Goal: Transaction & Acquisition: Purchase product/service

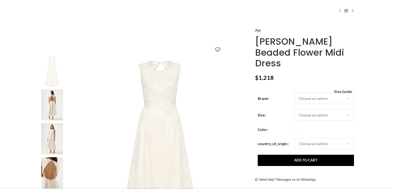
click at [313, 99] on select "Choose an option Aje" at bounding box center [325, 98] width 60 height 11
click at [315, 113] on select "Choose an option 4UK 6UK 8 UK 10 UK 12 UK 14 UK 16 UK" at bounding box center [325, 114] width 60 height 11
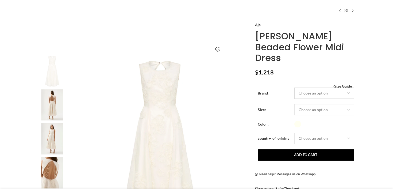
click at [331, 87] on select "Choose an option Aje" at bounding box center [325, 92] width 60 height 11
select select "aje"
click at [325, 104] on select "Choose an option 4UK 6UK 8 [GEOGRAPHIC_DATA] 10 [GEOGRAPHIC_DATA] 12 [GEOGRAPHI…" at bounding box center [325, 109] width 60 height 11
select select "14-[GEOGRAPHIC_DATA]"
click at [347, 133] on select "Choose an option [GEOGRAPHIC_DATA]" at bounding box center [325, 138] width 60 height 11
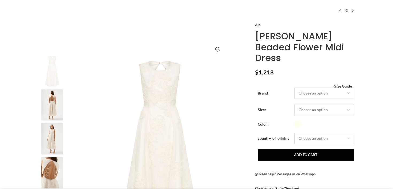
select select "[GEOGRAPHIC_DATA]"
select select "14-[GEOGRAPHIC_DATA]"
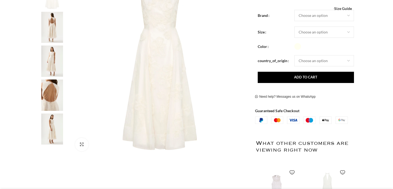
scroll to position [0, 56]
click at [60, 120] on img at bounding box center [52, 129] width 33 height 31
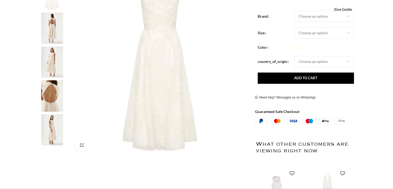
click at [54, 105] on img at bounding box center [52, 95] width 33 height 31
click at [52, 96] on img "4 / 6" at bounding box center [52, 95] width 33 height 31
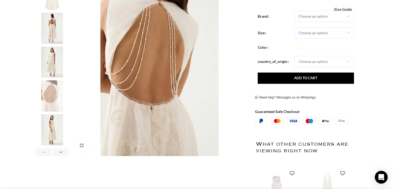
click at [52, 77] on img "3 / 6" at bounding box center [52, 62] width 33 height 31
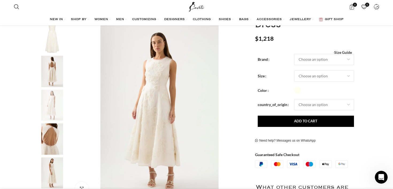
scroll to position [87, 0]
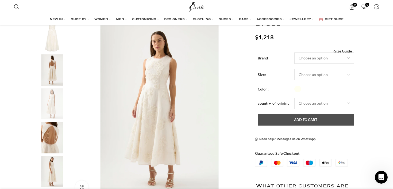
click at [292, 114] on button "Add to cart" at bounding box center [306, 119] width 96 height 11
click at [304, 114] on button "Add to cart" at bounding box center [306, 119] width 96 height 11
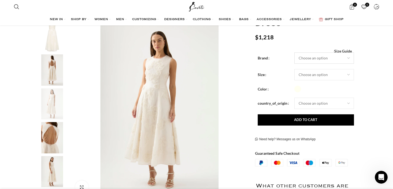
click at [322, 52] on select "Choose an option Aje" at bounding box center [325, 57] width 60 height 11
click at [321, 69] on select "Choose an option 4UK 6UK 8 [GEOGRAPHIC_DATA] 10 [GEOGRAPHIC_DATA] 12 [GEOGRAPHI…" at bounding box center [325, 74] width 60 height 11
click at [323, 98] on select "Choose an option [GEOGRAPHIC_DATA]" at bounding box center [325, 103] width 60 height 11
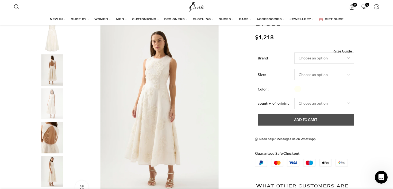
click at [309, 114] on button "Add to cart" at bounding box center [306, 119] width 96 height 11
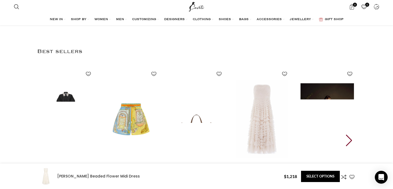
scroll to position [1124, 0]
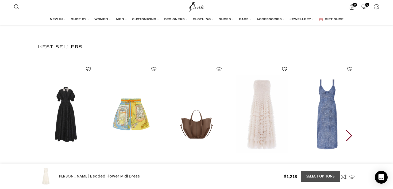
click at [315, 178] on link "Select options" at bounding box center [320, 176] width 39 height 11
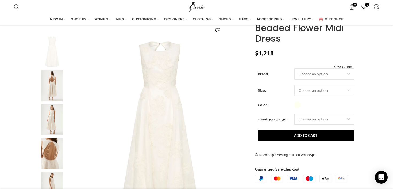
scroll to position [37, 0]
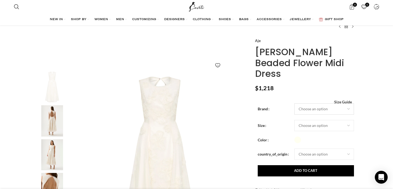
click at [311, 103] on select "Choose an option Aje" at bounding box center [325, 108] width 60 height 11
select select "aje"
click at [313, 120] on select "Choose an option 4UK 6UK 8 UK 10 UK 12 UK 14 UK 16 UK" at bounding box center [325, 125] width 60 height 11
select select "14-uk"
click at [315, 148] on select "Choose an option [GEOGRAPHIC_DATA]" at bounding box center [325, 153] width 60 height 11
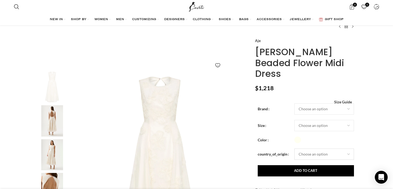
select select "[GEOGRAPHIC_DATA]"
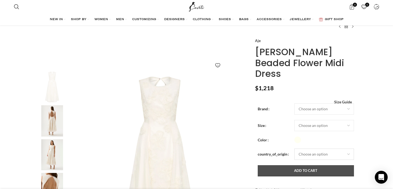
select select "14-[GEOGRAPHIC_DATA]"
click at [314, 165] on button "Add to cart" at bounding box center [306, 170] width 96 height 11
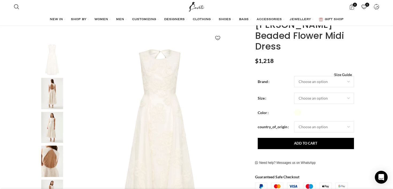
scroll to position [68, 0]
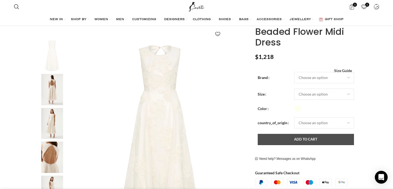
click at [311, 134] on button "Add to cart" at bounding box center [306, 139] width 96 height 11
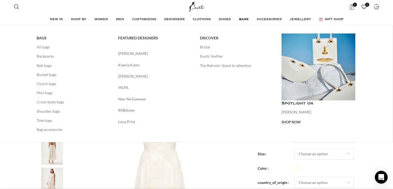
scroll to position [0, 0]
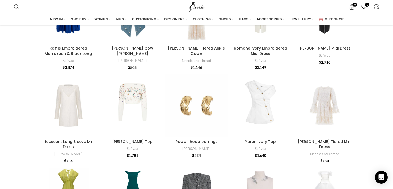
scroll to position [519, 0]
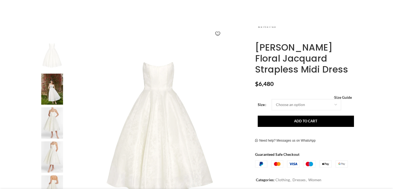
scroll to position [68, 0]
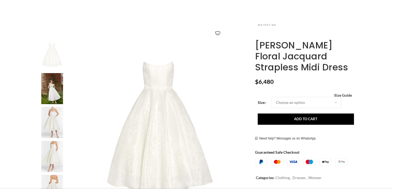
click at [60, 82] on img at bounding box center [52, 88] width 33 height 31
click at [57, 87] on img at bounding box center [52, 88] width 33 height 31
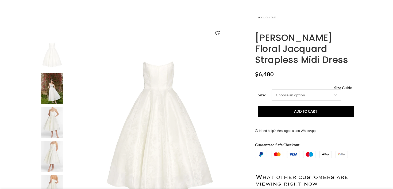
click at [55, 121] on img at bounding box center [52, 122] width 33 height 31
click at [56, 95] on img at bounding box center [52, 88] width 33 height 31
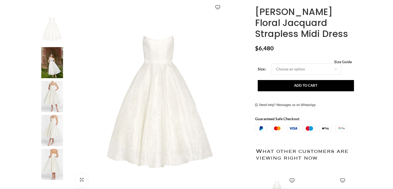
scroll to position [102, 0]
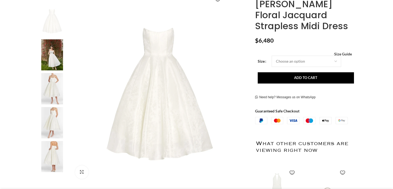
click at [58, 125] on img at bounding box center [52, 122] width 33 height 31
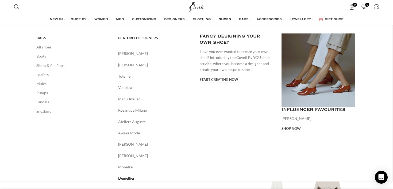
scroll to position [0, 113]
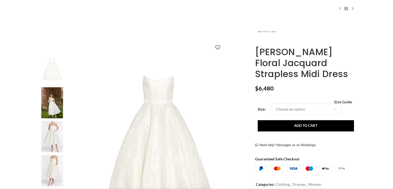
scroll to position [69, 0]
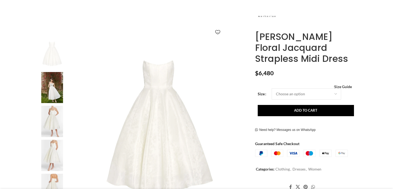
click at [61, 97] on img at bounding box center [52, 87] width 33 height 31
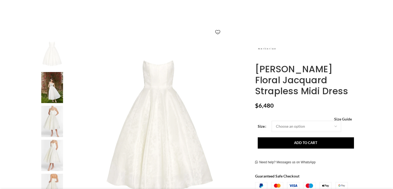
click at [55, 92] on img at bounding box center [52, 87] width 33 height 31
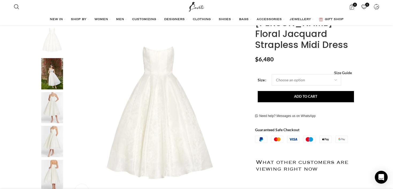
scroll to position [68, 0]
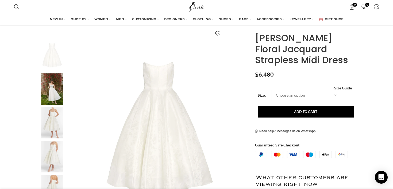
click at [56, 93] on img "2 / 5" at bounding box center [52, 88] width 33 height 31
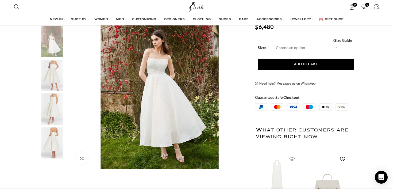
scroll to position [132, 0]
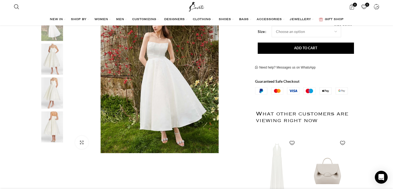
click at [59, 62] on img "3 / 5" at bounding box center [52, 59] width 33 height 31
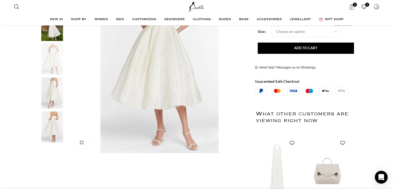
click at [54, 99] on img "4 / 5" at bounding box center [52, 92] width 33 height 31
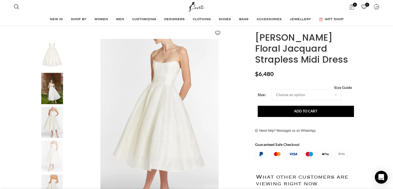
scroll to position [0, 56]
click at [301, 94] on select "Choose an option 4 UK 6 UK 8 UK 10 UK 12 UK 14 UK 16 UK 18 UK 20 UK" at bounding box center [307, 94] width 70 height 11
drag, startPoint x: 295, startPoint y: 64, endPoint x: 259, endPoint y: 45, distance: 41.1
click at [259, 45] on h1 "Fiorela White Floral Jacquard Strapless Midi Dress" at bounding box center [305, 48] width 101 height 33
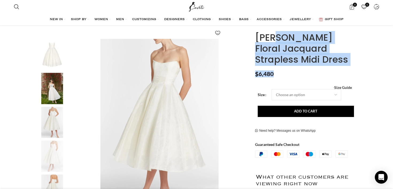
drag, startPoint x: 257, startPoint y: 40, endPoint x: 338, endPoint y: 70, distance: 86.6
click at [338, 70] on div "Fiorela White Floral Jacquard Strapless Midi Dress $ 6,480 Women's clothing siz…" at bounding box center [305, 168] width 101 height 326
copy div "Fiorela White Floral Jacquard Strapless Midi Dress $ 6,480"
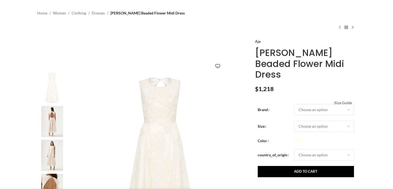
scroll to position [69, 0]
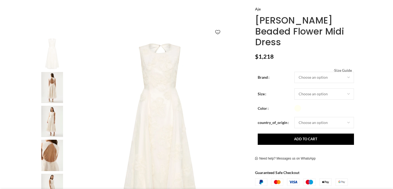
click at [338, 133] on button "Add to cart" at bounding box center [306, 138] width 96 height 11
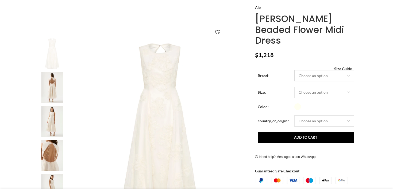
click at [320, 70] on select "Choose an option Aje" at bounding box center [325, 75] width 60 height 11
select select "aje"
click at [317, 87] on select "Choose an option 4UK 6UK 8 [GEOGRAPHIC_DATA] 10 [GEOGRAPHIC_DATA] 12 [GEOGRAPHI…" at bounding box center [325, 92] width 60 height 11
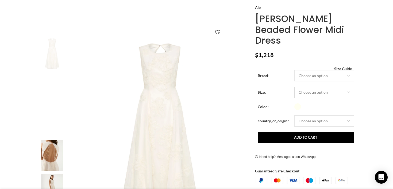
select select "14-[GEOGRAPHIC_DATA]"
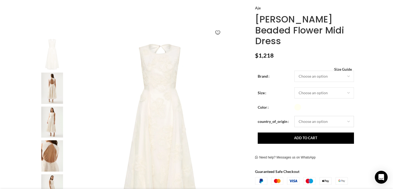
click at [317, 116] on select "Choose an option [GEOGRAPHIC_DATA]" at bounding box center [325, 121] width 60 height 11
select select "[GEOGRAPHIC_DATA]"
select select "14-[GEOGRAPHIC_DATA]"
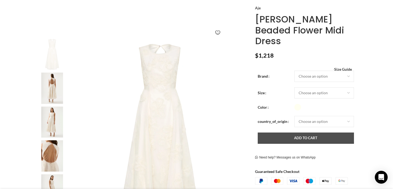
click at [317, 132] on button "Add to cart" at bounding box center [306, 137] width 96 height 11
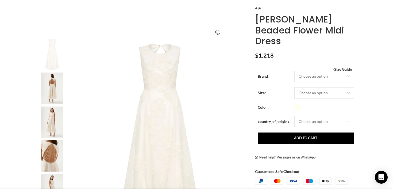
scroll to position [0, 113]
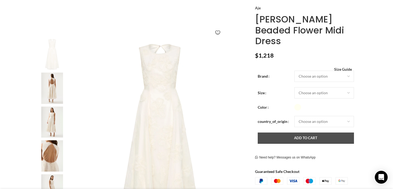
click at [298, 132] on button "Add to cart" at bounding box center [306, 137] width 96 height 11
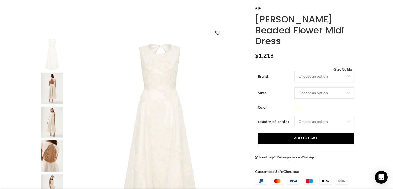
scroll to position [0, 169]
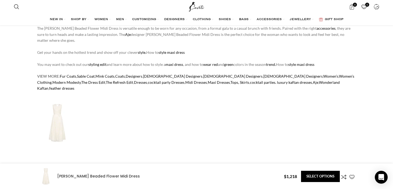
scroll to position [529, 0]
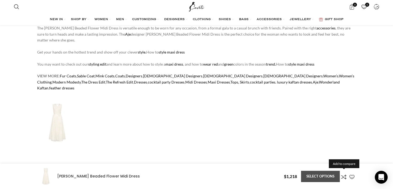
click at [333, 179] on link "Select options" at bounding box center [320, 176] width 39 height 11
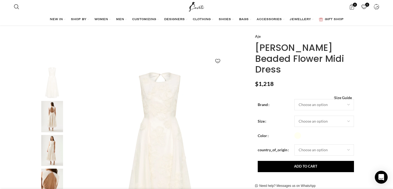
scroll to position [37, 0]
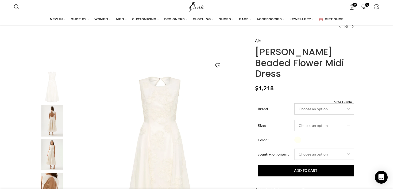
click at [315, 103] on select "Choose an option Aje" at bounding box center [325, 108] width 60 height 11
click at [327, 120] on select "Choose an option 4UK 6UK 8 [GEOGRAPHIC_DATA] 10 [GEOGRAPHIC_DATA] 12 [GEOGRAPHI…" at bounding box center [325, 125] width 60 height 11
click at [329, 103] on select "Choose an option Aje" at bounding box center [325, 108] width 60 height 11
select select "aje"
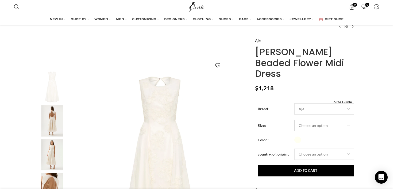
click at [326, 120] on select "Choose an option 4UK 6UK 8 [GEOGRAPHIC_DATA] 10 [GEOGRAPHIC_DATA] 12 [GEOGRAPHI…" at bounding box center [325, 125] width 60 height 11
select select "14-[GEOGRAPHIC_DATA]"
click at [322, 148] on select "Choose an option [GEOGRAPHIC_DATA]" at bounding box center [325, 153] width 60 height 11
select select "[GEOGRAPHIC_DATA]"
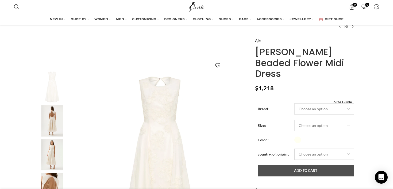
select select "14-[GEOGRAPHIC_DATA]"
click at [322, 165] on button "Add to cart" at bounding box center [306, 170] width 96 height 11
